Goal: Information Seeking & Learning: Learn about a topic

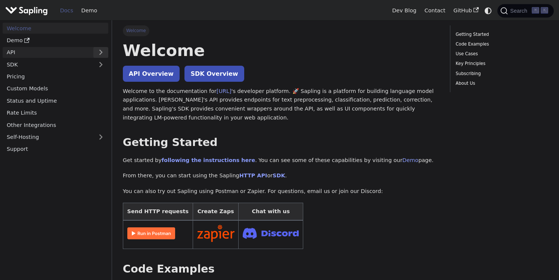
click at [97, 54] on button "Expand sidebar category 'API'" at bounding box center [100, 52] width 15 height 11
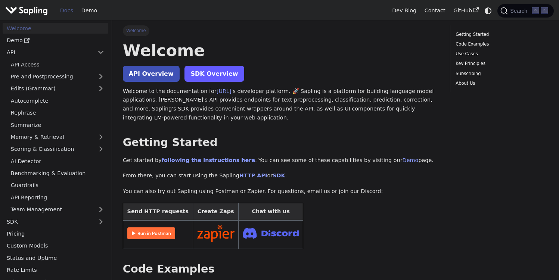
scroll to position [57, 0]
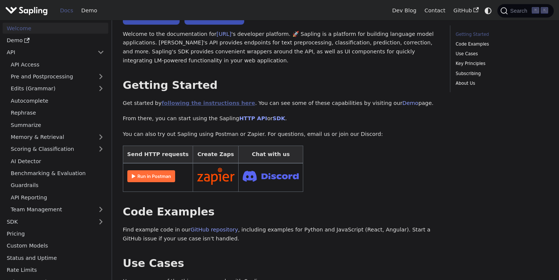
click at [205, 105] on link "following the instructions here" at bounding box center [208, 103] width 93 height 6
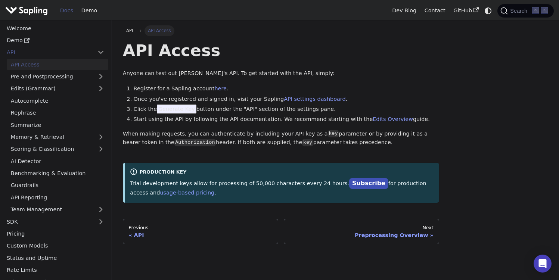
click at [166, 108] on span "Generate Key" at bounding box center [177, 109] width 40 height 9
click at [372, 119] on link "Edits Overview" at bounding box center [392, 119] width 40 height 6
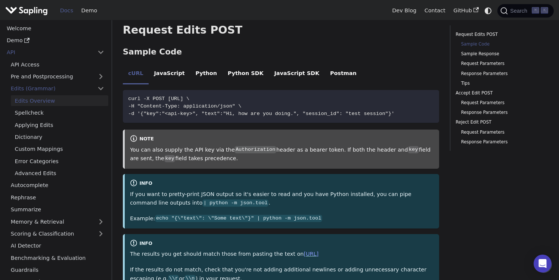
scroll to position [162, 0]
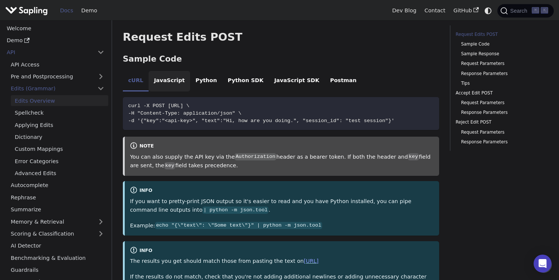
click at [176, 72] on li "JavaScript" at bounding box center [169, 81] width 41 height 21
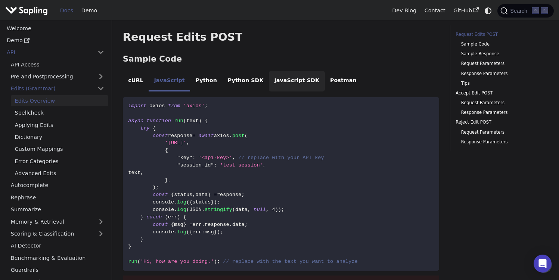
click at [294, 75] on li "JavaScript SDK" at bounding box center [297, 81] width 56 height 21
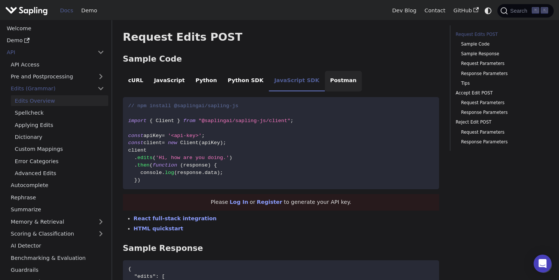
click at [325, 74] on li "Postman" at bounding box center [343, 81] width 37 height 21
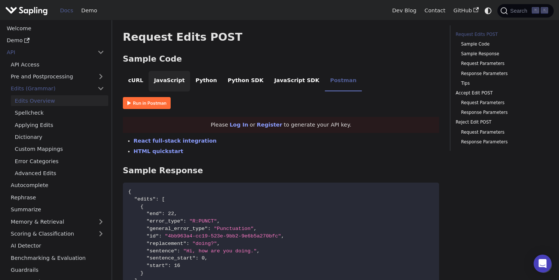
click at [181, 74] on li "JavaScript" at bounding box center [169, 81] width 41 height 21
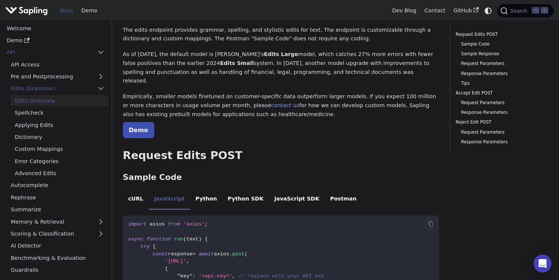
scroll to position [44, 0]
click at [35, 123] on link "Applying Edits" at bounding box center [59, 124] width 97 height 11
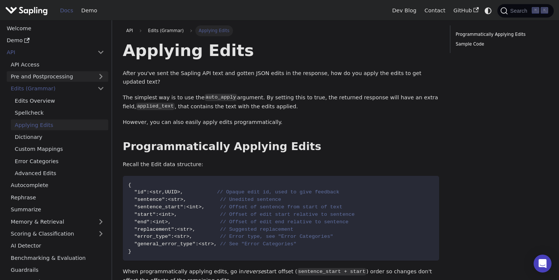
click at [87, 72] on link "Pre and Postprocessing" at bounding box center [58, 76] width 102 height 11
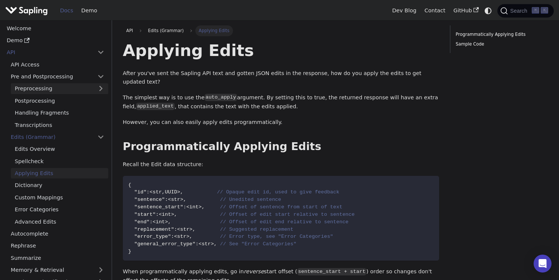
click at [78, 91] on link "Preprocessing" at bounding box center [59, 88] width 97 height 11
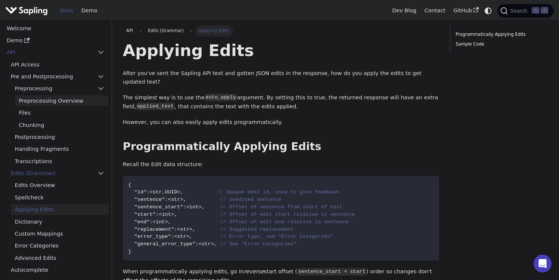
click at [75, 99] on link "Preprocessing Overview" at bounding box center [61, 100] width 93 height 11
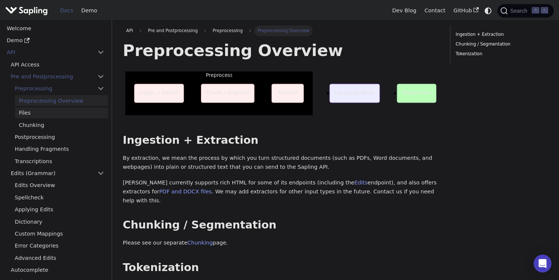
click at [38, 110] on link "Files" at bounding box center [61, 112] width 93 height 11
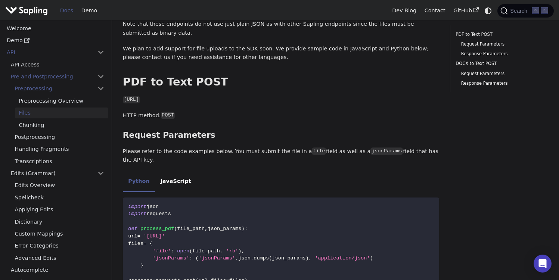
scroll to position [77, 0]
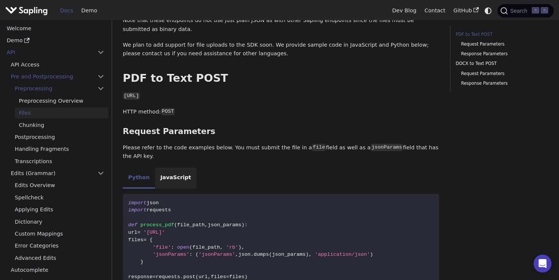
click at [178, 169] on li "JavaScript" at bounding box center [175, 178] width 41 height 21
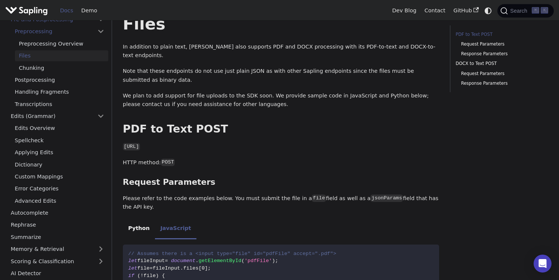
scroll to position [81, 0]
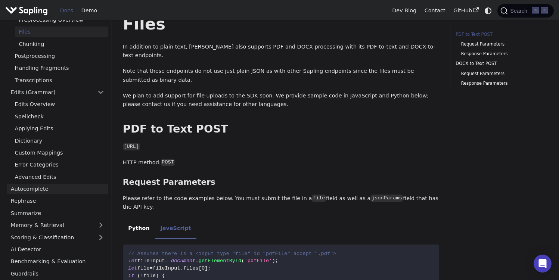
click at [48, 191] on link "Autocomplete" at bounding box center [58, 189] width 102 height 11
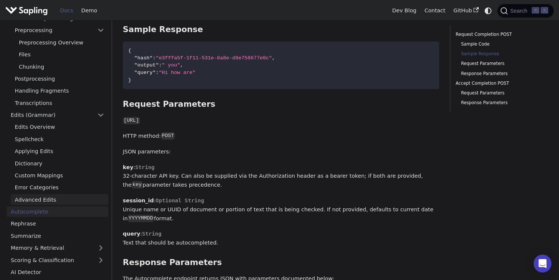
scroll to position [51, 0]
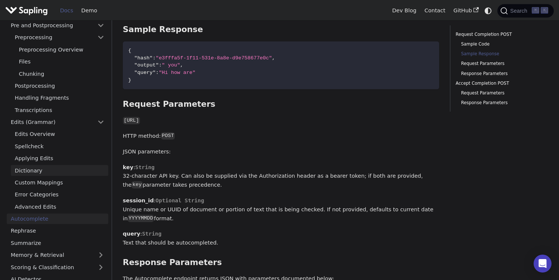
click at [60, 171] on link "Dictionary" at bounding box center [59, 170] width 97 height 11
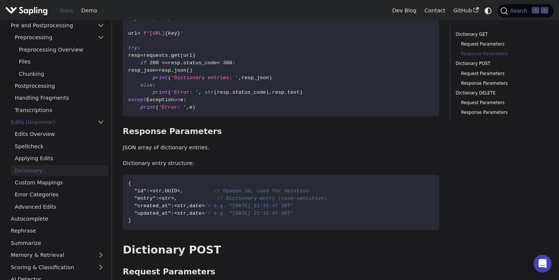
scroll to position [216, 0]
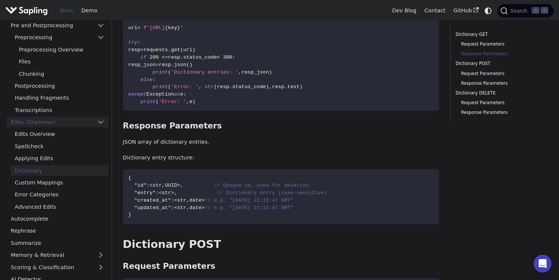
click at [74, 126] on link "Edits (Grammar)" at bounding box center [58, 122] width 102 height 11
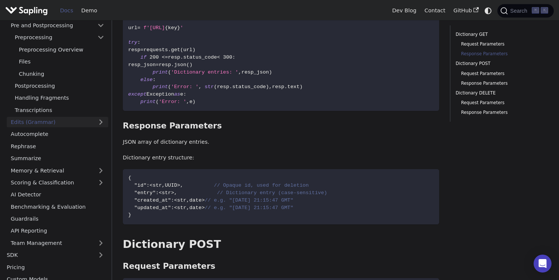
click at [74, 126] on link "Edits (Grammar)" at bounding box center [58, 122] width 102 height 11
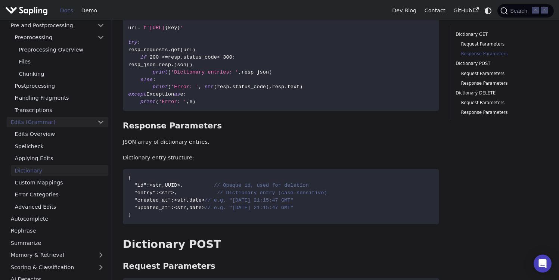
click at [69, 125] on link "Edits (Grammar)" at bounding box center [58, 122] width 102 height 11
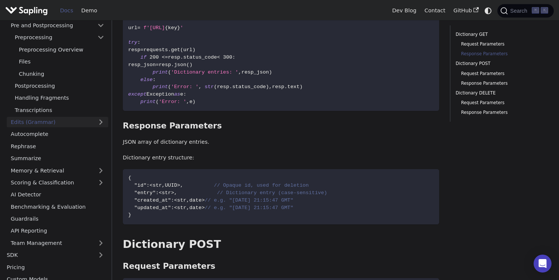
click at [68, 123] on link "Edits (Grammar)" at bounding box center [58, 122] width 102 height 11
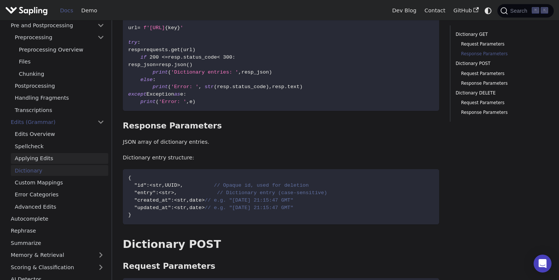
click at [59, 156] on link "Applying Edits" at bounding box center [59, 158] width 97 height 11
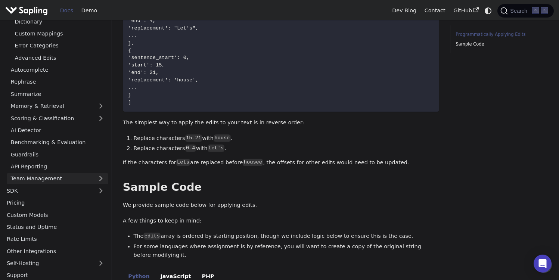
scroll to position [203, 0]
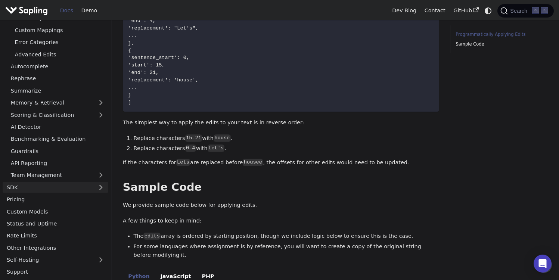
click at [66, 188] on link "SDK" at bounding box center [48, 187] width 91 height 11
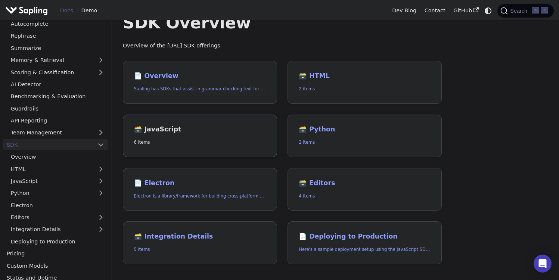
scroll to position [37, 0]
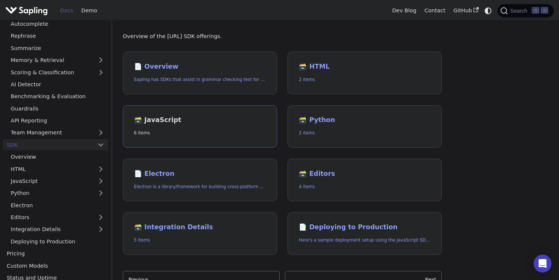
click at [180, 131] on p "6 items" at bounding box center [200, 133] width 132 height 7
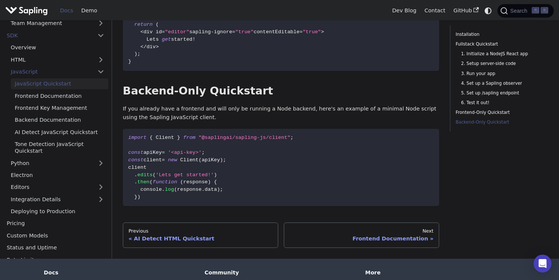
scroll to position [1697, 0]
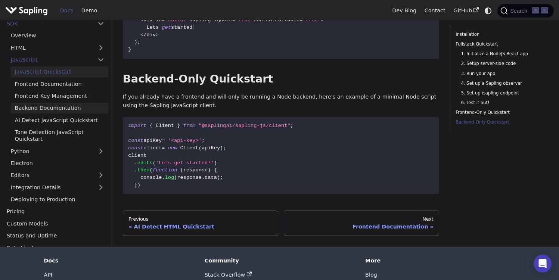
click at [73, 103] on link "Backend Documentation" at bounding box center [59, 108] width 97 height 11
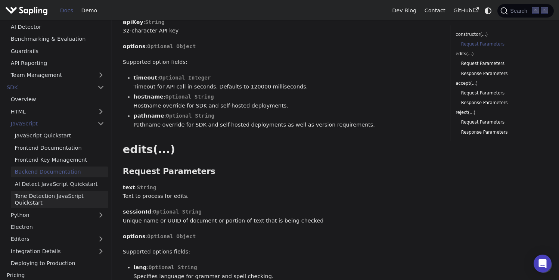
scroll to position [291, 0]
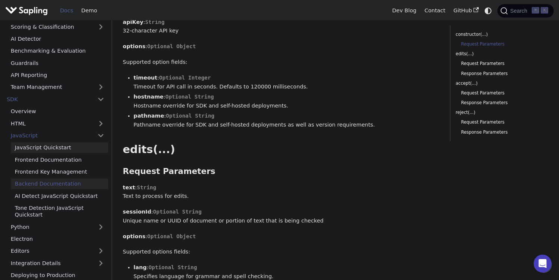
click at [68, 146] on link "JavaScript Quickstart" at bounding box center [59, 147] width 97 height 11
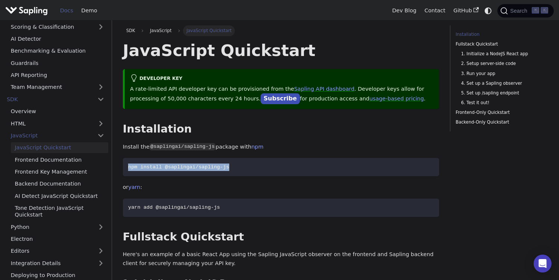
drag, startPoint x: 231, startPoint y: 167, endPoint x: 115, endPoint y: 170, distance: 116.1
copy span "npm install @saplingai/sapling-js"
click at [252, 165] on code "npm install @saplingai/sapling-js" at bounding box center [281, 167] width 316 height 18
click at [290, 166] on code "npm install @saplingai/sapling-js" at bounding box center [281, 167] width 316 height 18
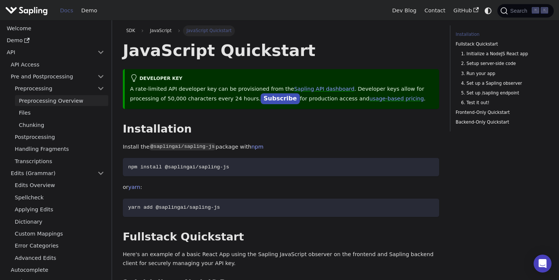
click at [53, 103] on link "Preprocessing Overview" at bounding box center [61, 100] width 93 height 11
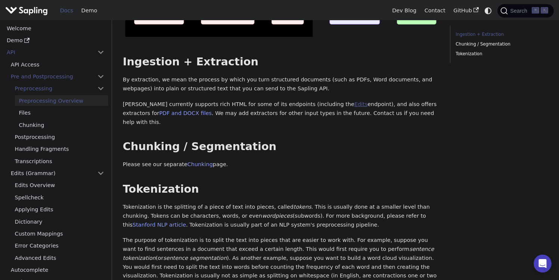
click at [354, 105] on link "Edits" at bounding box center [360, 104] width 13 height 6
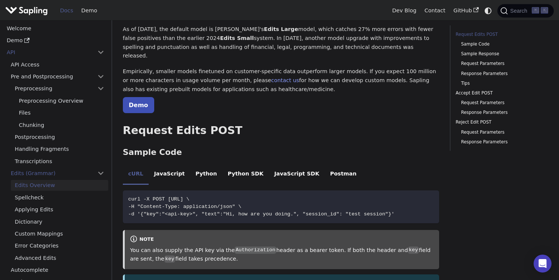
scroll to position [76, 0]
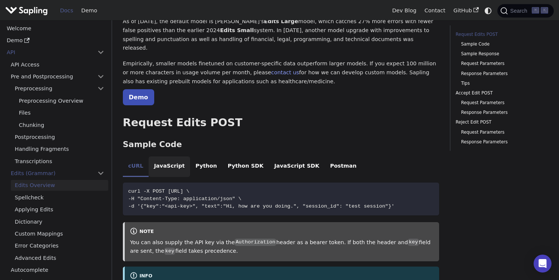
click at [156, 160] on li "JavaScript" at bounding box center [169, 166] width 41 height 21
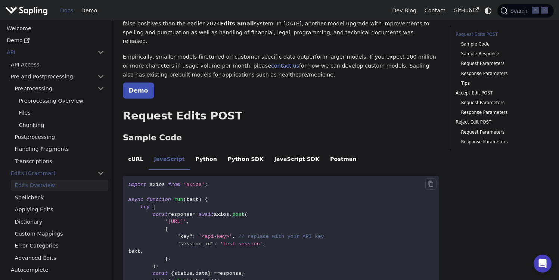
scroll to position [82, 0]
click at [135, 83] on link "Demo" at bounding box center [138, 91] width 31 height 16
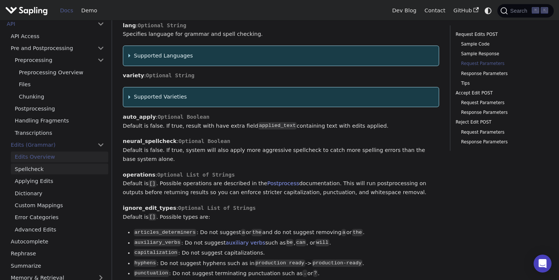
scroll to position [29, 0]
click at [57, 185] on link "Applying Edits" at bounding box center [59, 180] width 97 height 11
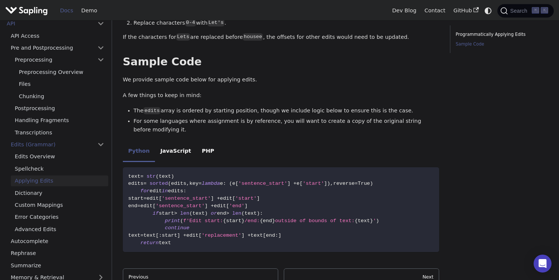
scroll to position [460, 0]
click at [169, 141] on li "JavaScript" at bounding box center [175, 151] width 41 height 21
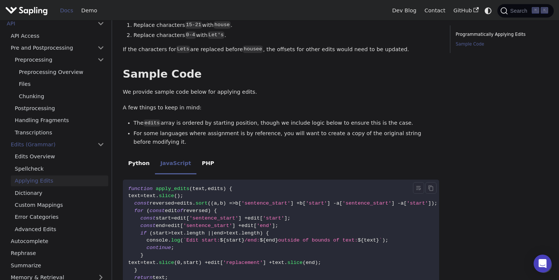
scroll to position [421, 0]
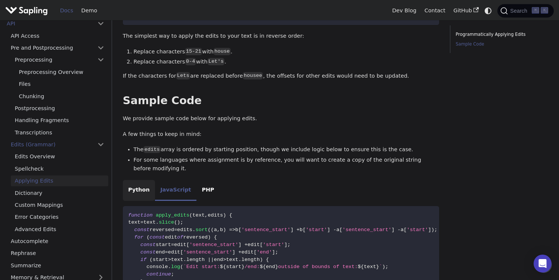
click at [149, 180] on li "Python" at bounding box center [139, 190] width 32 height 21
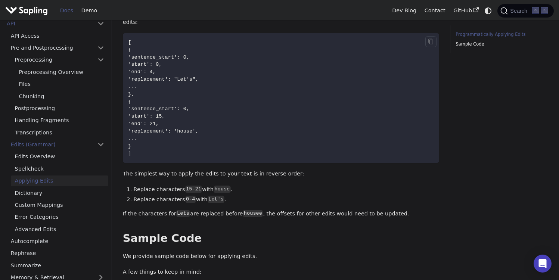
scroll to position [283, 0]
click at [71, 143] on link "Edits (Grammar)" at bounding box center [58, 144] width 102 height 11
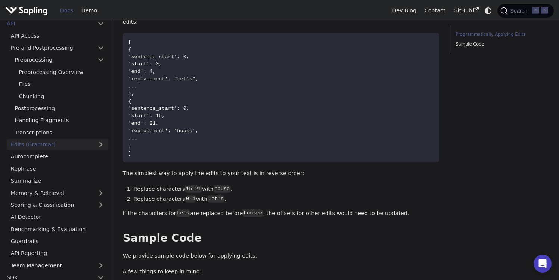
click at [71, 143] on link "Edits (Grammar)" at bounding box center [58, 144] width 102 height 11
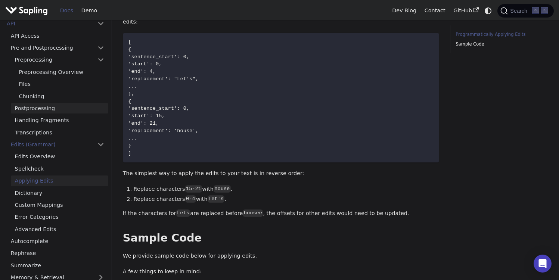
scroll to position [59, 0]
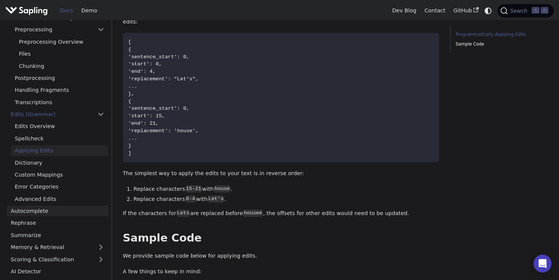
click at [58, 213] on link "Autocomplete" at bounding box center [58, 211] width 102 height 11
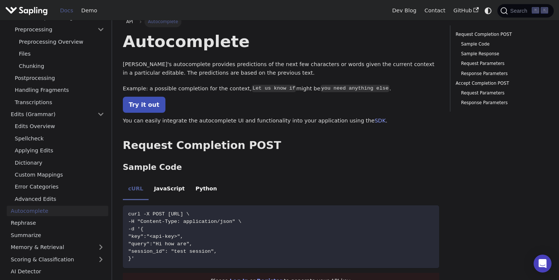
scroll to position [26, 0]
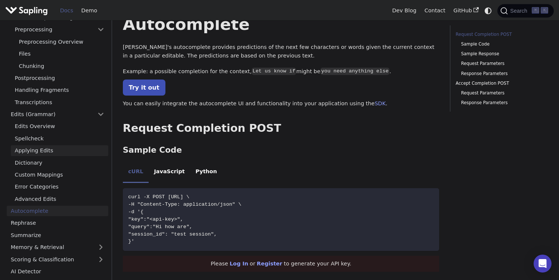
click at [50, 150] on link "Applying Edits" at bounding box center [59, 150] width 97 height 11
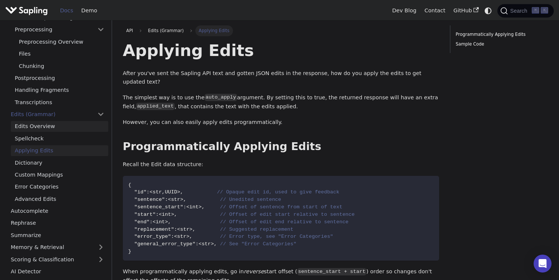
click at [43, 128] on link "Edits Overview" at bounding box center [59, 126] width 97 height 11
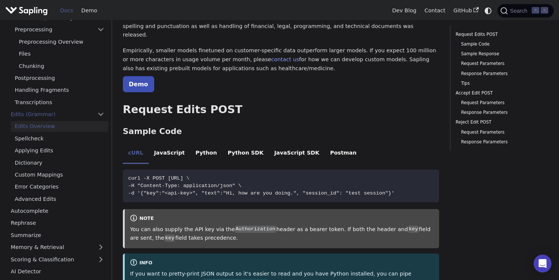
scroll to position [90, 0]
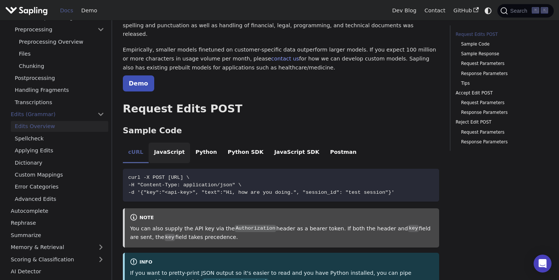
click at [165, 151] on li "JavaScript" at bounding box center [169, 153] width 41 height 21
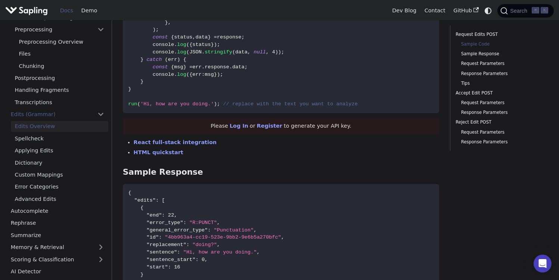
scroll to position [321, 0]
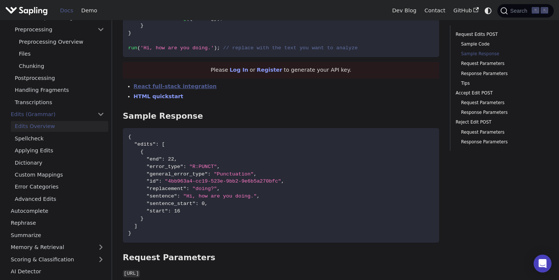
click at [190, 83] on link "React full-stack integration" at bounding box center [175, 86] width 83 height 6
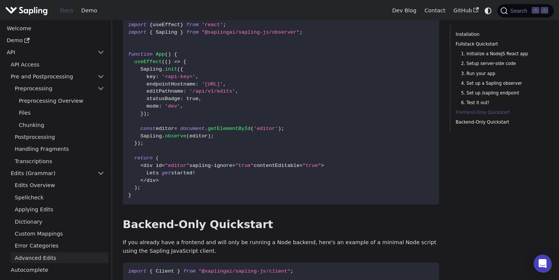
scroll to position [1547, 0]
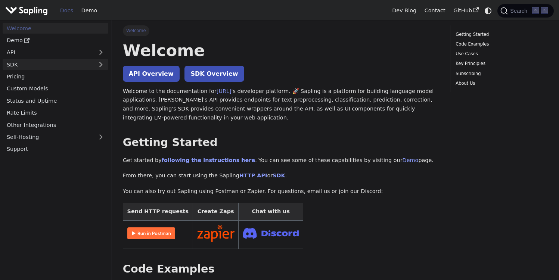
click at [51, 65] on link "SDK" at bounding box center [48, 64] width 91 height 11
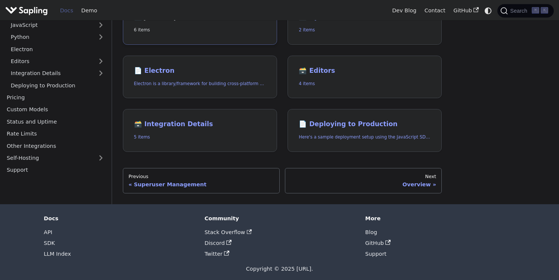
scroll to position [139, 0]
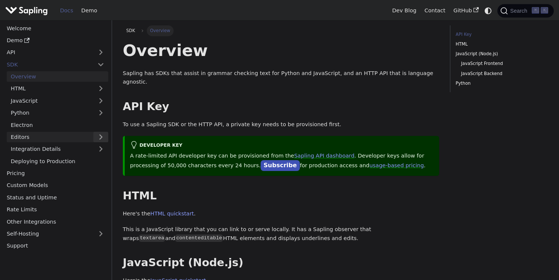
click at [96, 135] on button "Expand sidebar category 'Editors'" at bounding box center [100, 137] width 15 height 11
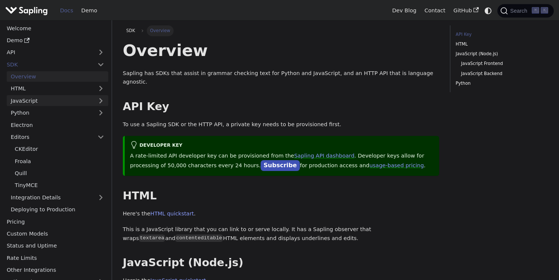
click at [100, 102] on link "JavaScript" at bounding box center [58, 100] width 102 height 11
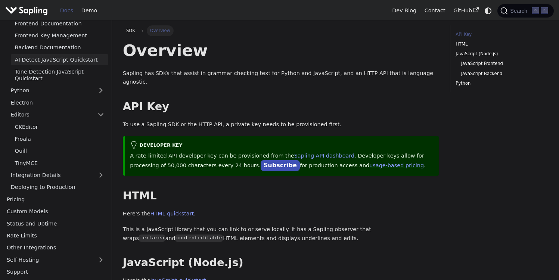
scroll to position [101, 0]
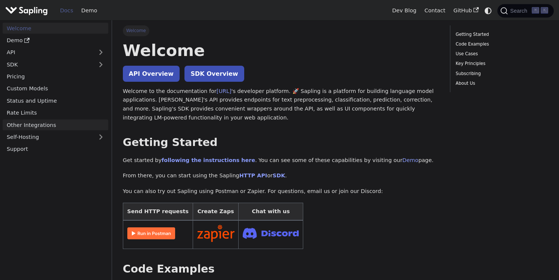
click at [65, 125] on link "Other Integrations" at bounding box center [56, 124] width 106 height 11
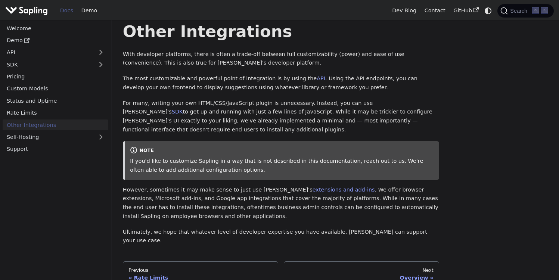
scroll to position [18, 0]
click at [183, 109] on link "SDK" at bounding box center [177, 112] width 11 height 6
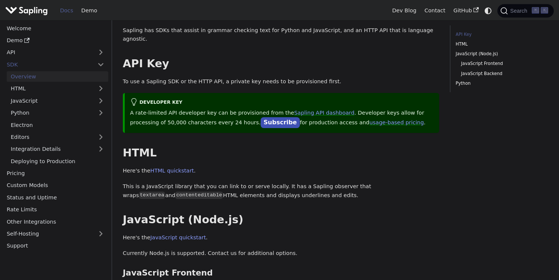
scroll to position [43, 0]
click at [74, 100] on link "JavaScript" at bounding box center [58, 100] width 102 height 11
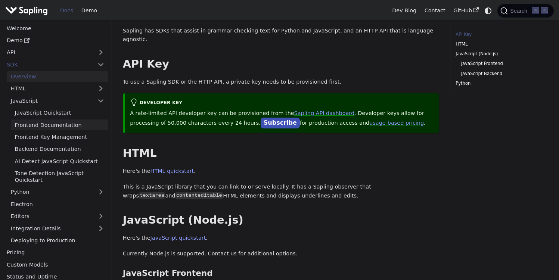
click at [72, 127] on link "Frontend Documentation" at bounding box center [59, 124] width 97 height 11
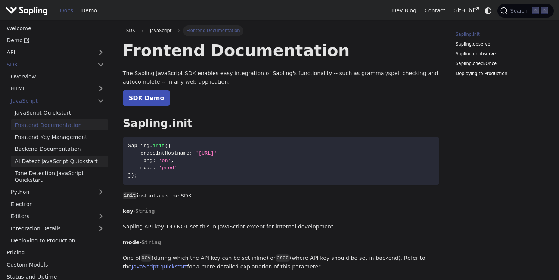
click at [69, 161] on link "AI Detect JavaScript Quickstart" at bounding box center [59, 161] width 97 height 11
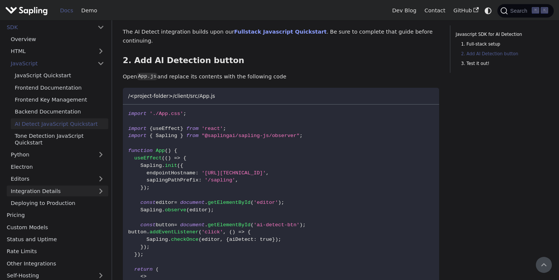
scroll to position [1, 0]
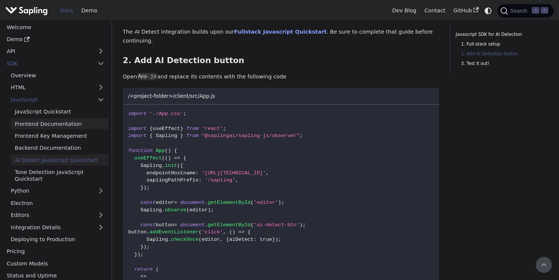
click at [74, 122] on link "Frontend Documentation" at bounding box center [59, 123] width 97 height 11
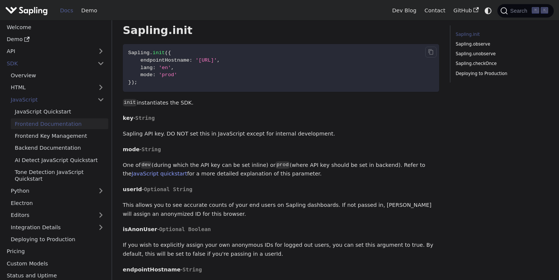
scroll to position [121, 0]
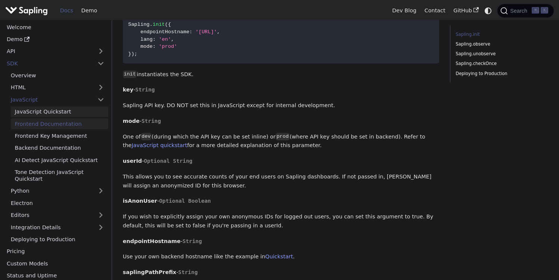
click at [53, 112] on link "JavaScript Quickstart" at bounding box center [59, 111] width 97 height 11
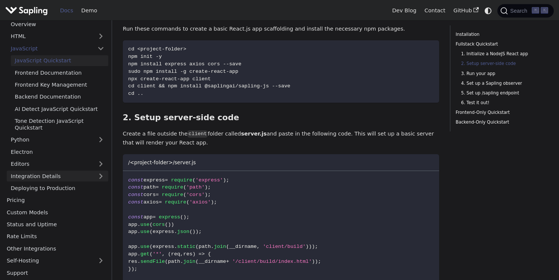
click at [81, 175] on link "Integration Details" at bounding box center [58, 176] width 102 height 11
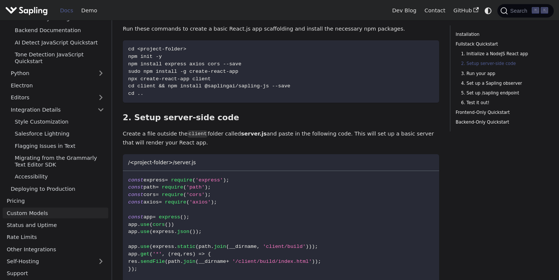
click at [71, 216] on link "Custom Models" at bounding box center [56, 213] width 106 height 11
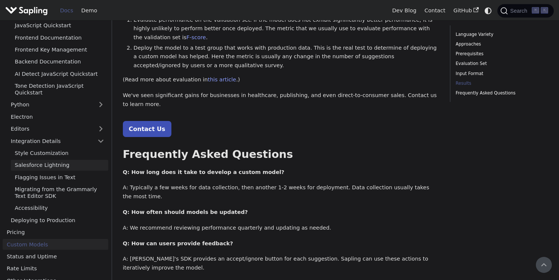
click at [56, 163] on link "Salesforce Lightning" at bounding box center [59, 165] width 97 height 11
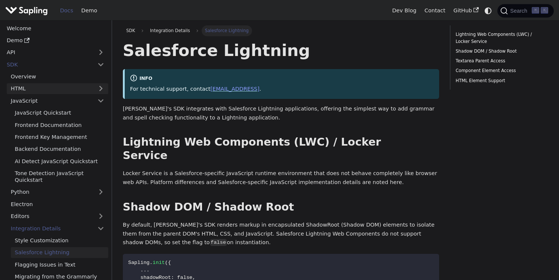
click at [79, 84] on link "HTML" at bounding box center [58, 88] width 102 height 11
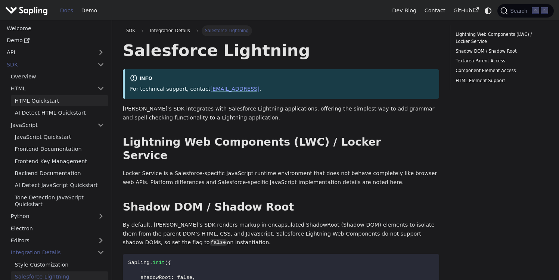
click at [67, 103] on link "HTML Quickstart" at bounding box center [59, 100] width 97 height 11
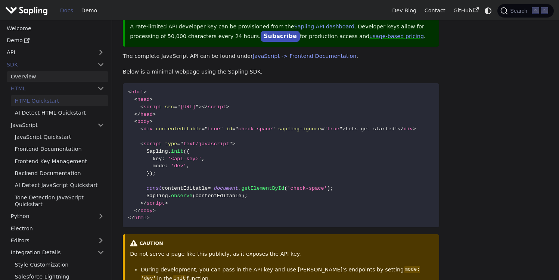
click at [66, 79] on link "Overview" at bounding box center [58, 76] width 102 height 11
